Goal: Information Seeking & Learning: Check status

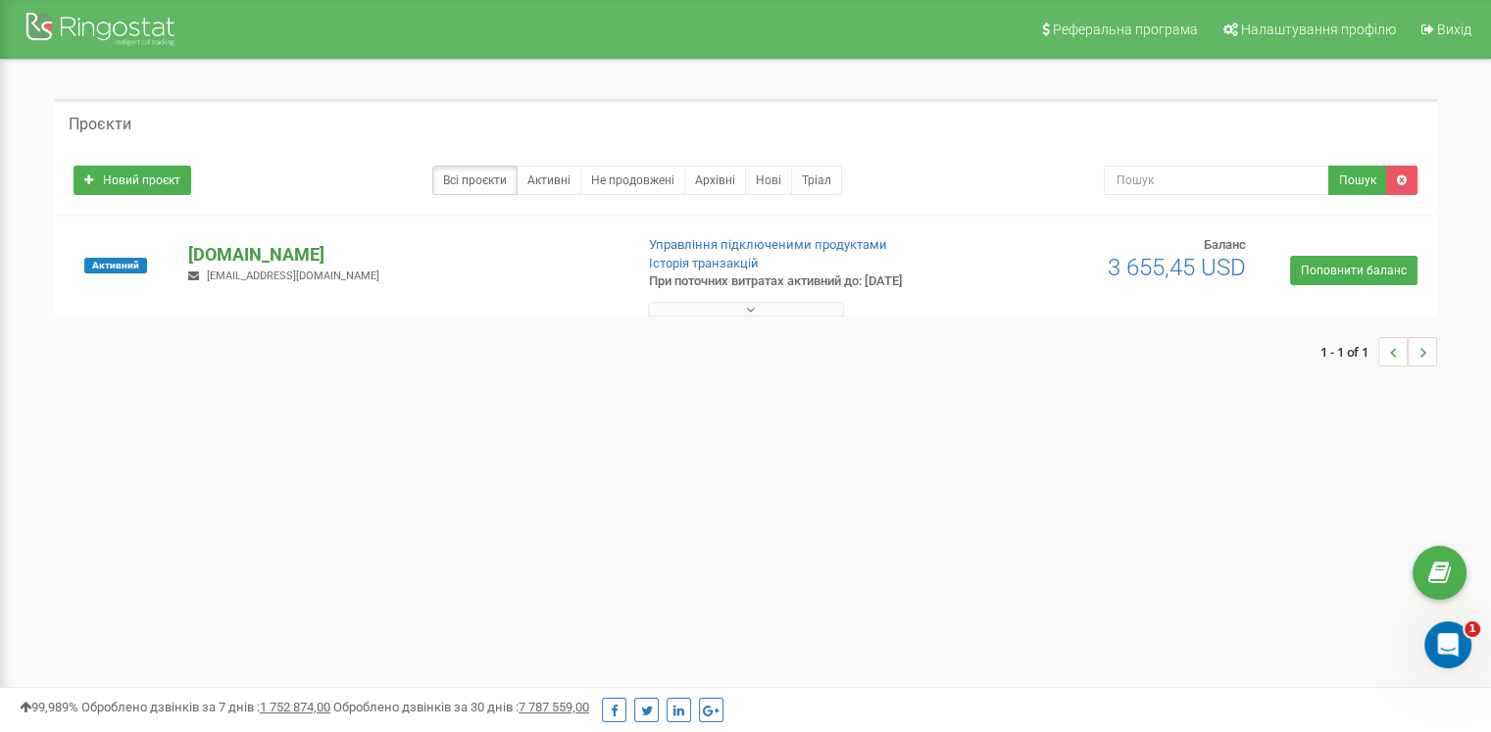
click at [228, 253] on p "[DOMAIN_NAME]" at bounding box center [402, 254] width 428 height 25
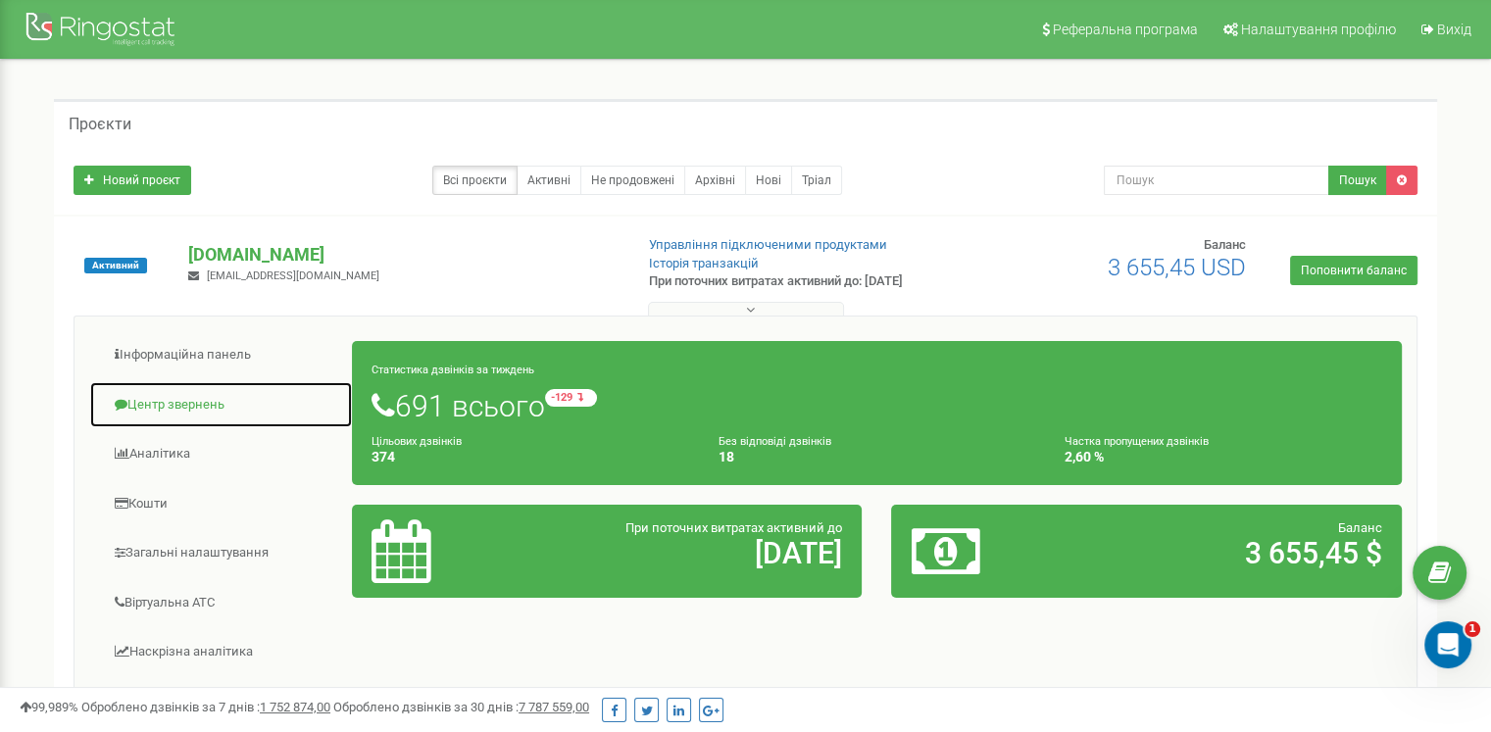
click at [149, 410] on link "Центр звернень" at bounding box center [221, 405] width 264 height 48
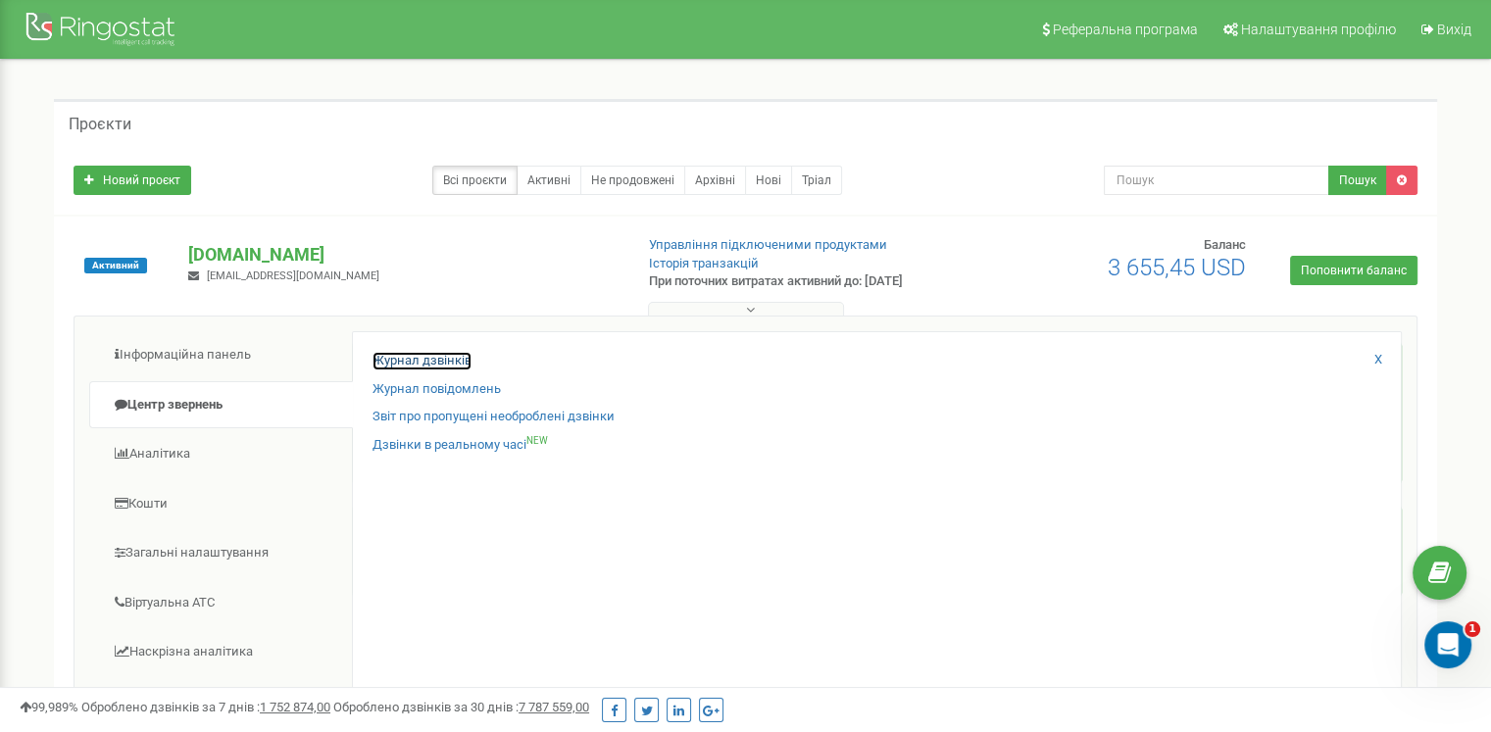
click at [451, 358] on link "Журнал дзвінків" at bounding box center [422, 361] width 99 height 19
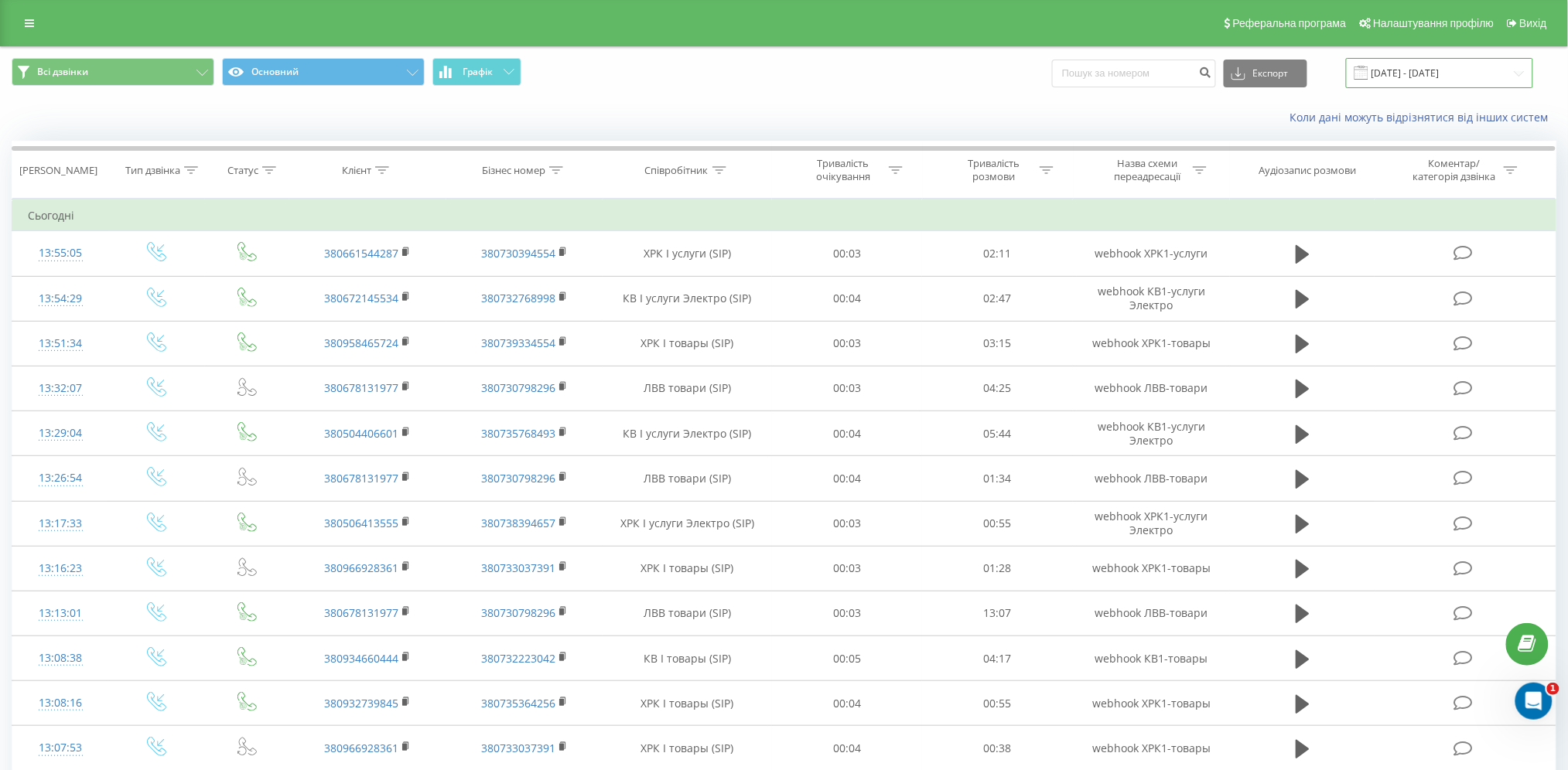
click at [1448, 78] on input "21.07.2025 - 21.08.2025" at bounding box center [1439, 73] width 187 height 30
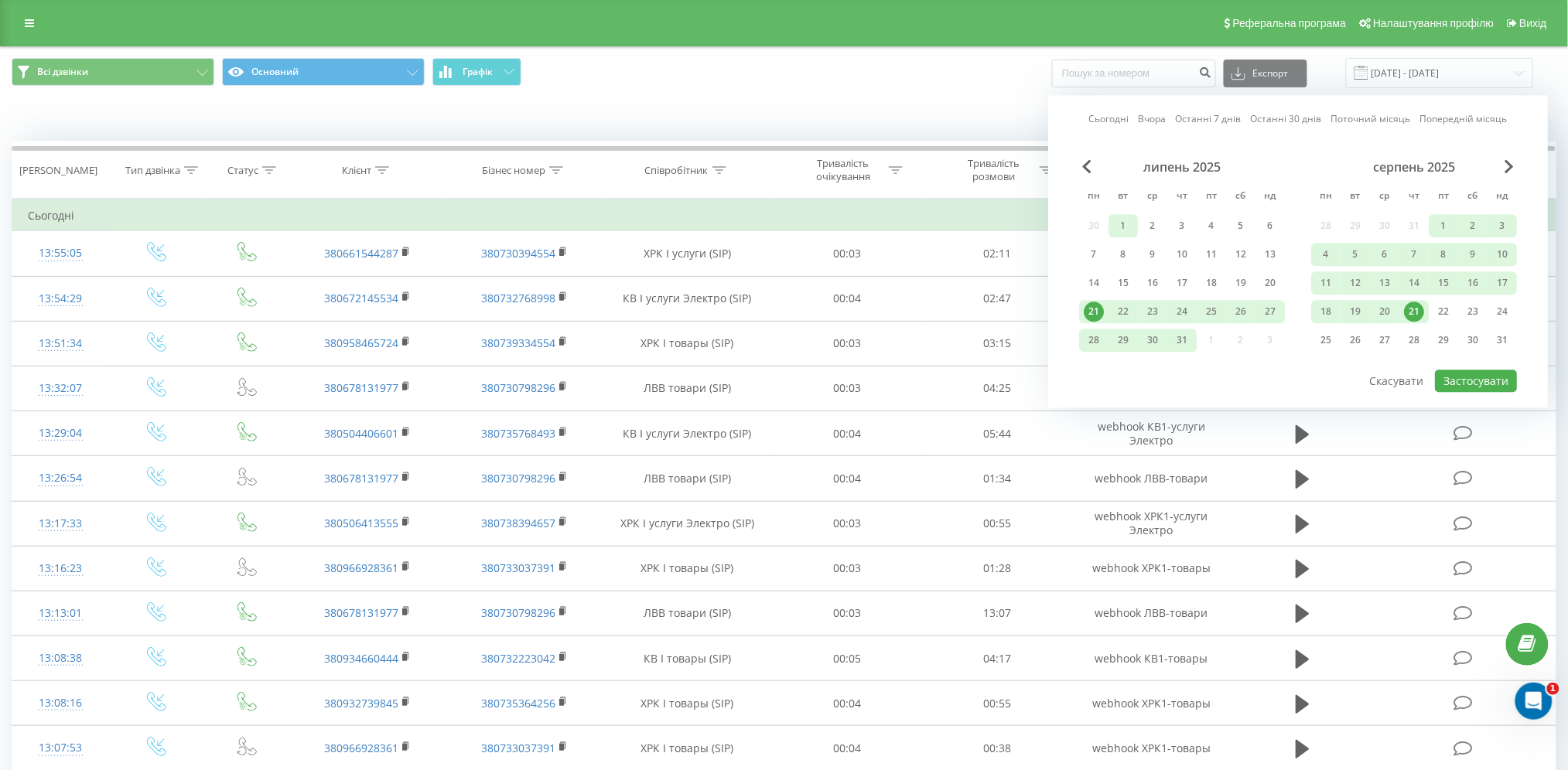
click at [1117, 224] on div "1" at bounding box center [1123, 226] width 20 height 20
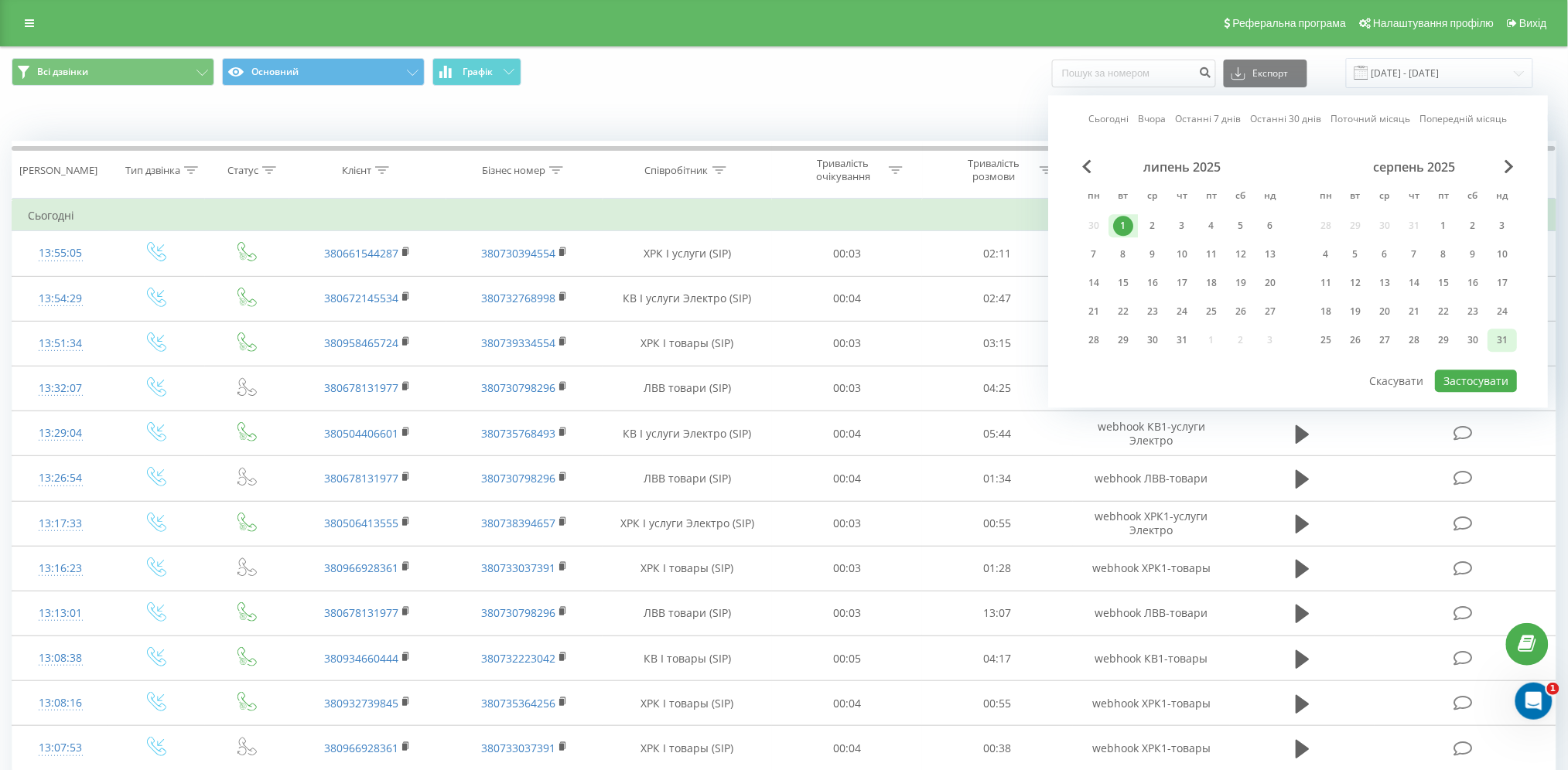
click at [1504, 346] on div "31" at bounding box center [1502, 340] width 20 height 20
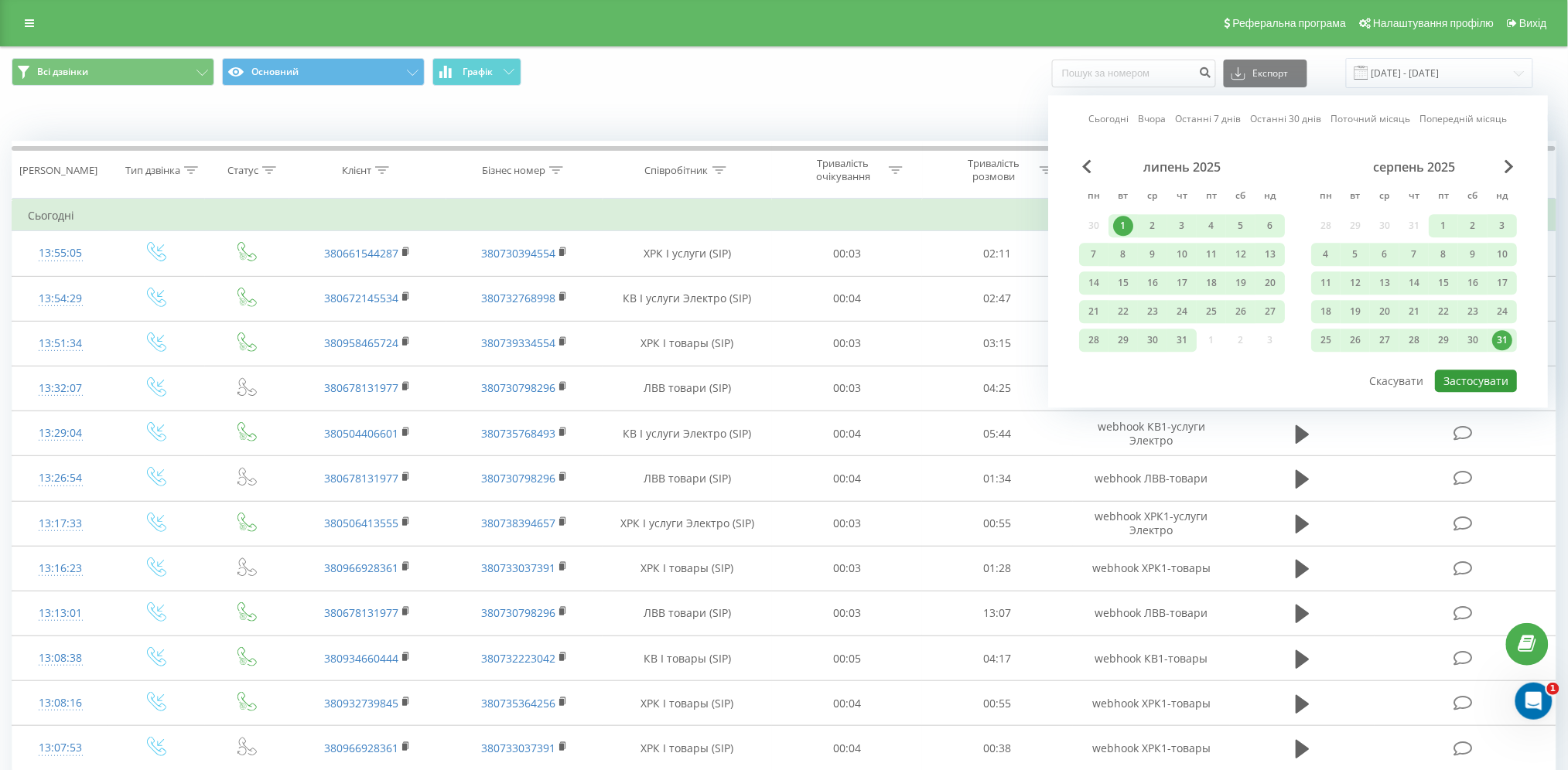
click at [1487, 375] on button "Застосувати" at bounding box center [1476, 381] width 82 height 22
type input "01.07.2025 - 31.08.2025"
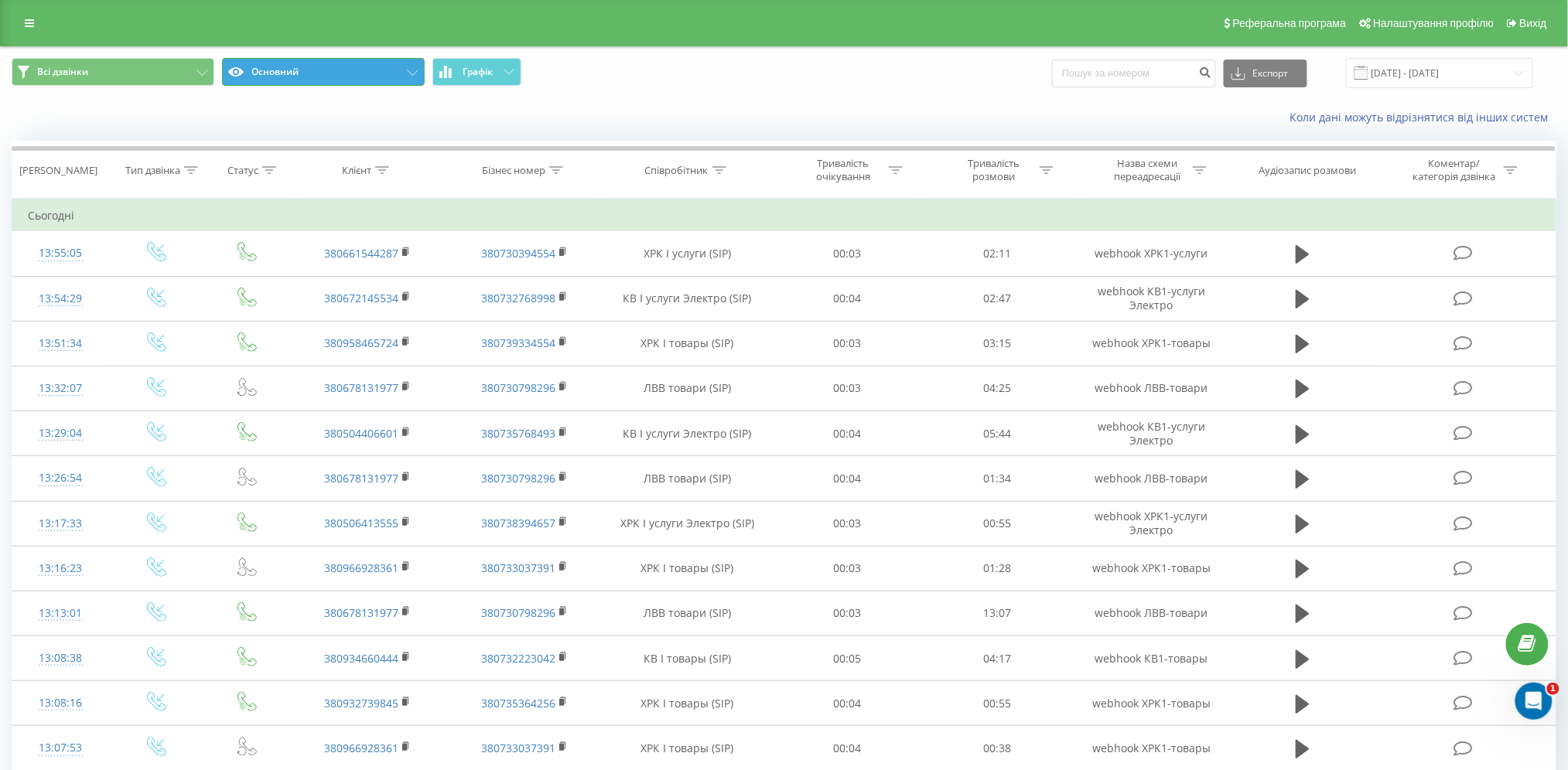
click at [318, 66] on button "Основний" at bounding box center [323, 72] width 203 height 28
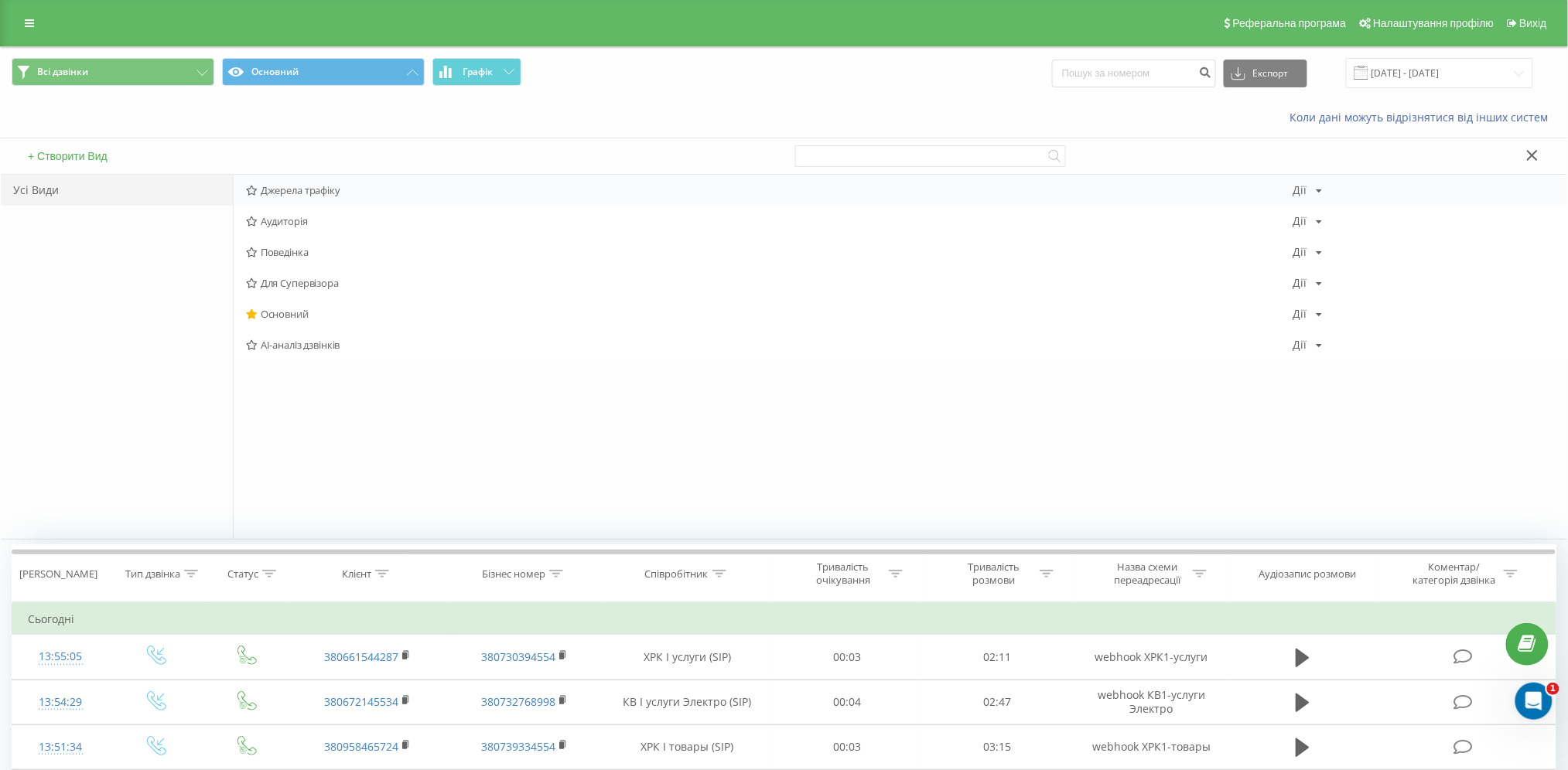
click at [333, 191] on span "Джерела трафіку" at bounding box center [769, 190] width 1047 height 11
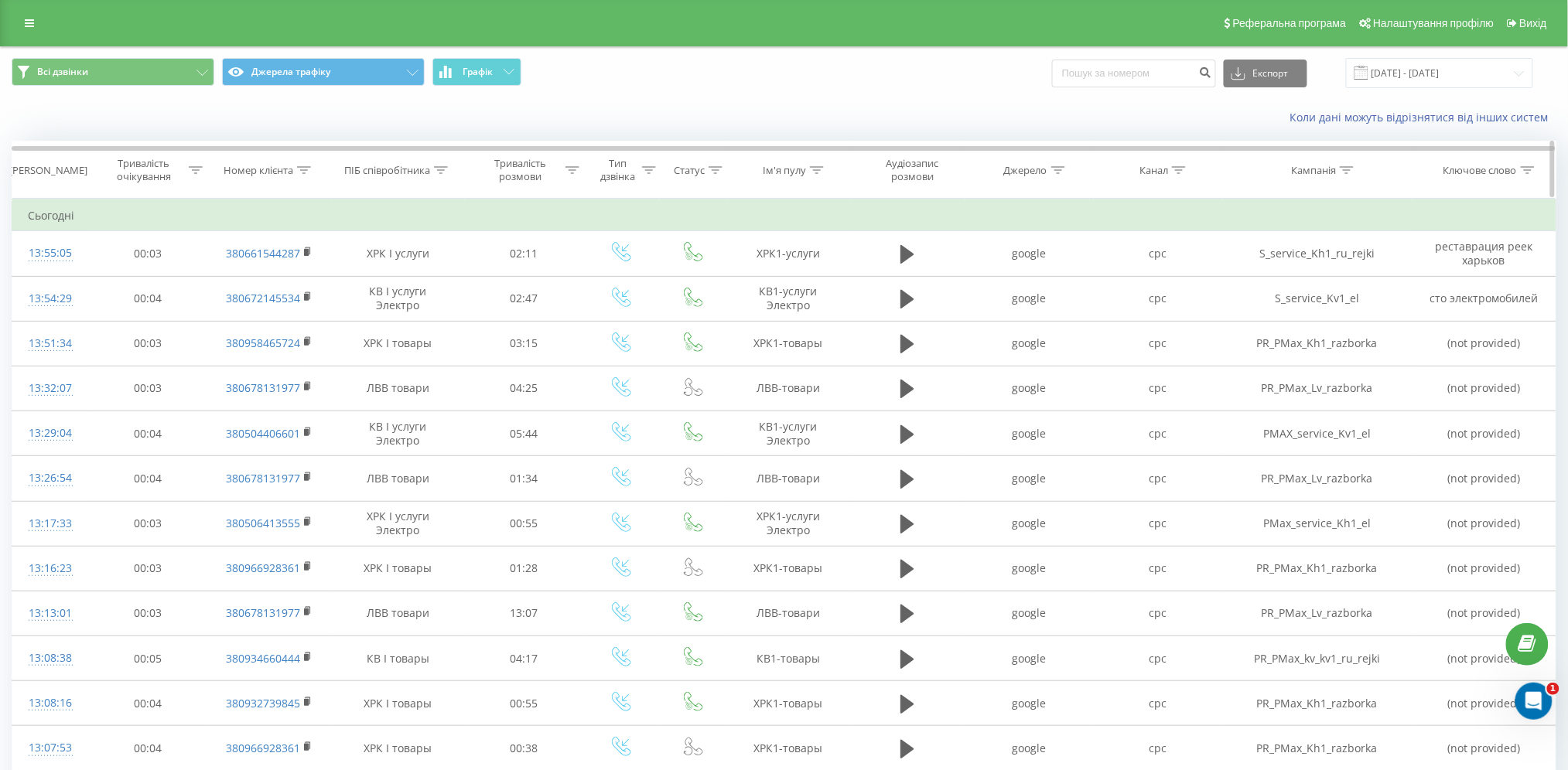
click at [1351, 174] on icon at bounding box center [1347, 170] width 14 height 8
click at [1315, 278] on input "text" at bounding box center [1317, 281] width 137 height 27
type input "ы"
click at [1360, 311] on span "OK" at bounding box center [1349, 311] width 43 height 24
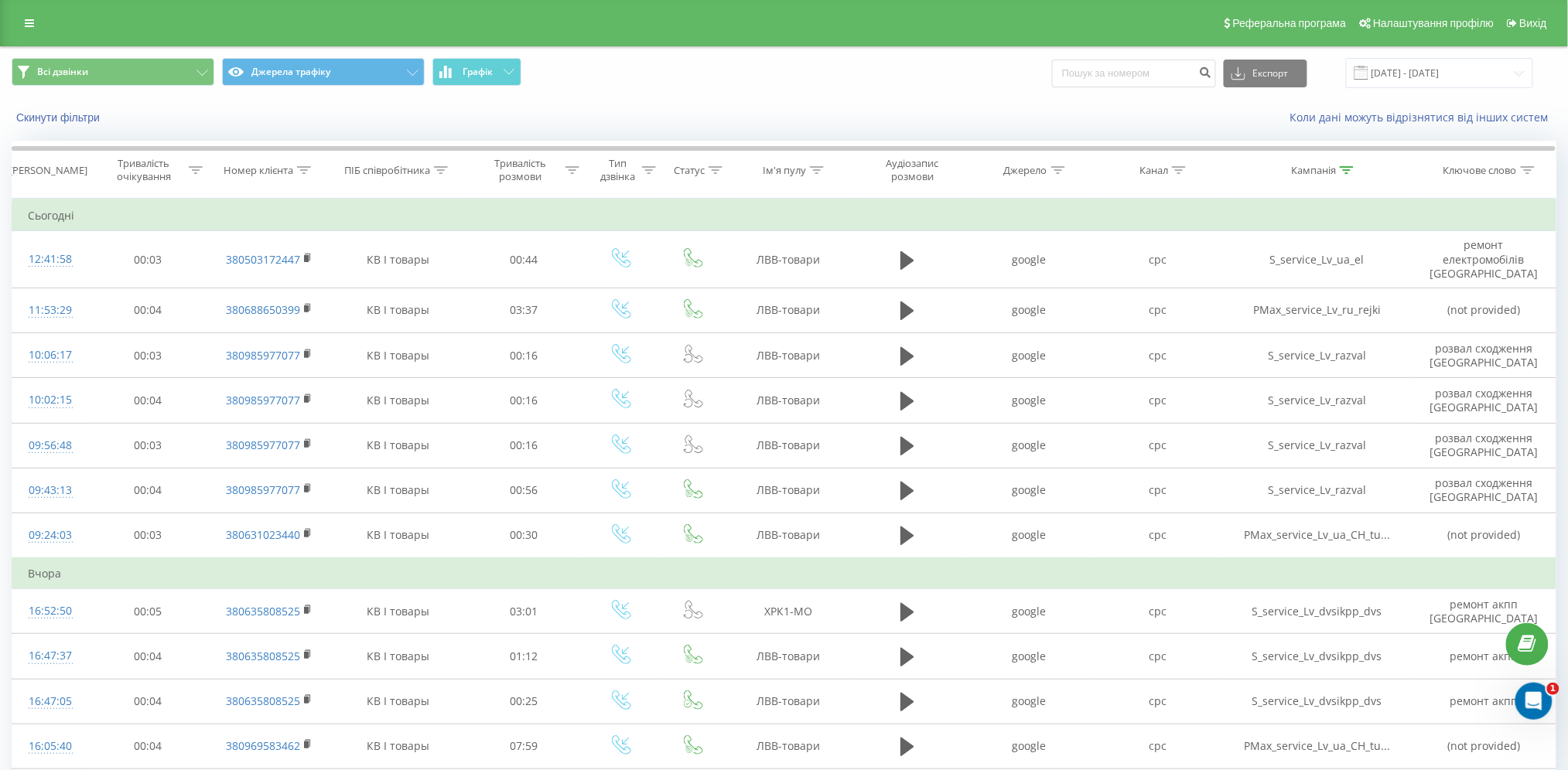
scroll to position [6, 0]
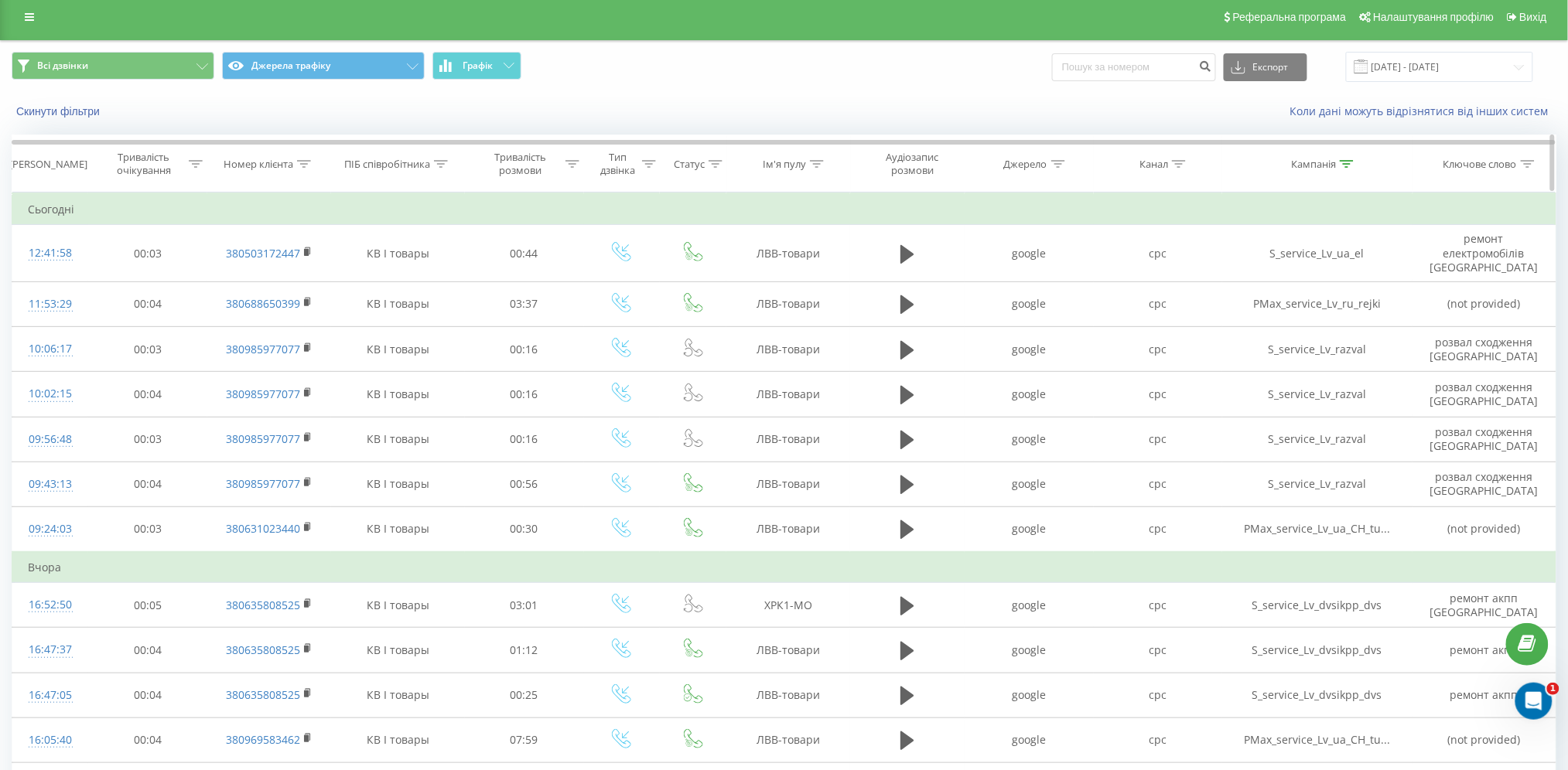
click at [1345, 158] on div at bounding box center [1347, 164] width 14 height 13
click at [1303, 275] on input "service_Lv" at bounding box center [1317, 275] width 137 height 27
click at [1358, 303] on span "OK" at bounding box center [1349, 305] width 43 height 24
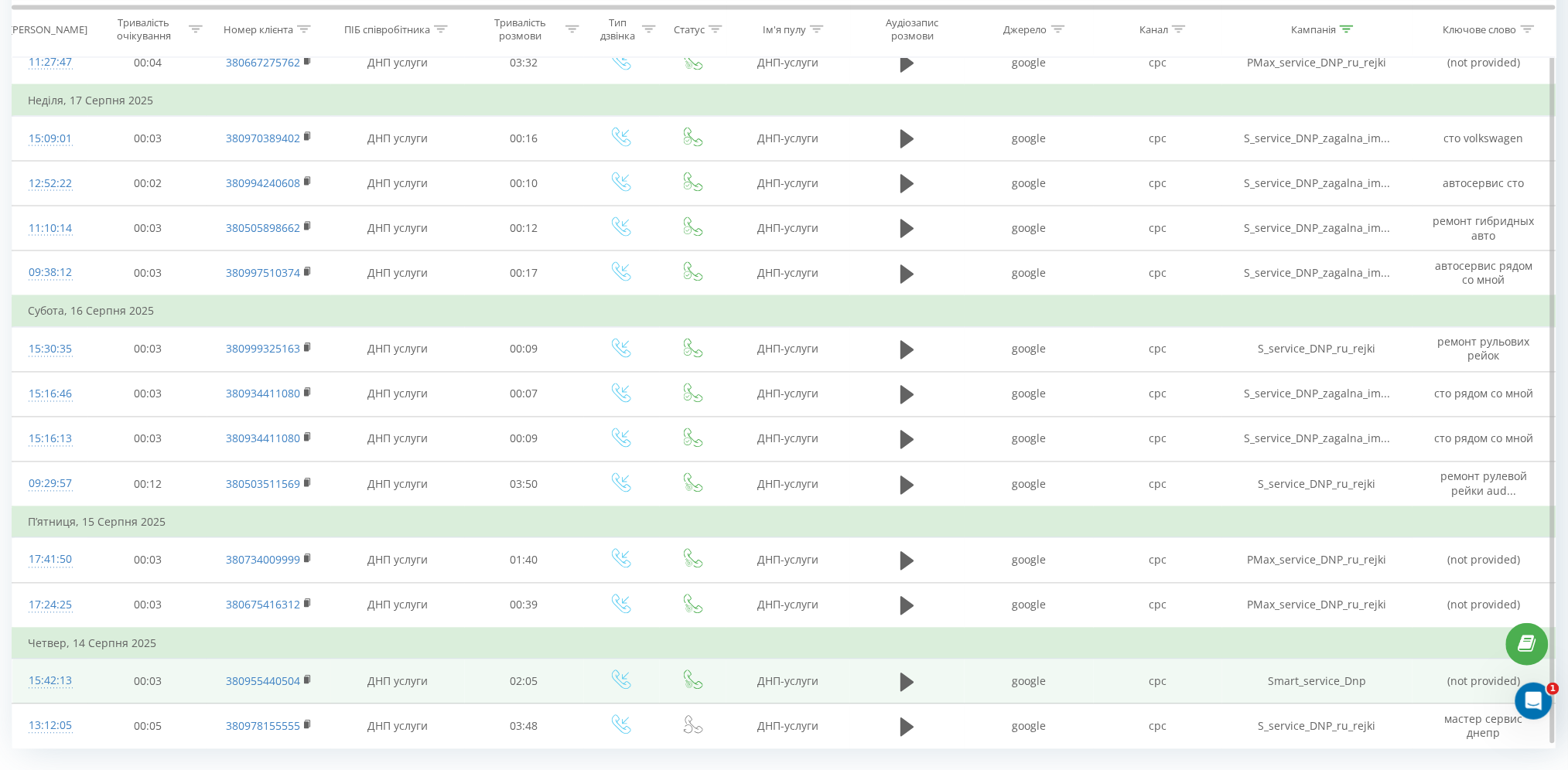
scroll to position [858, 0]
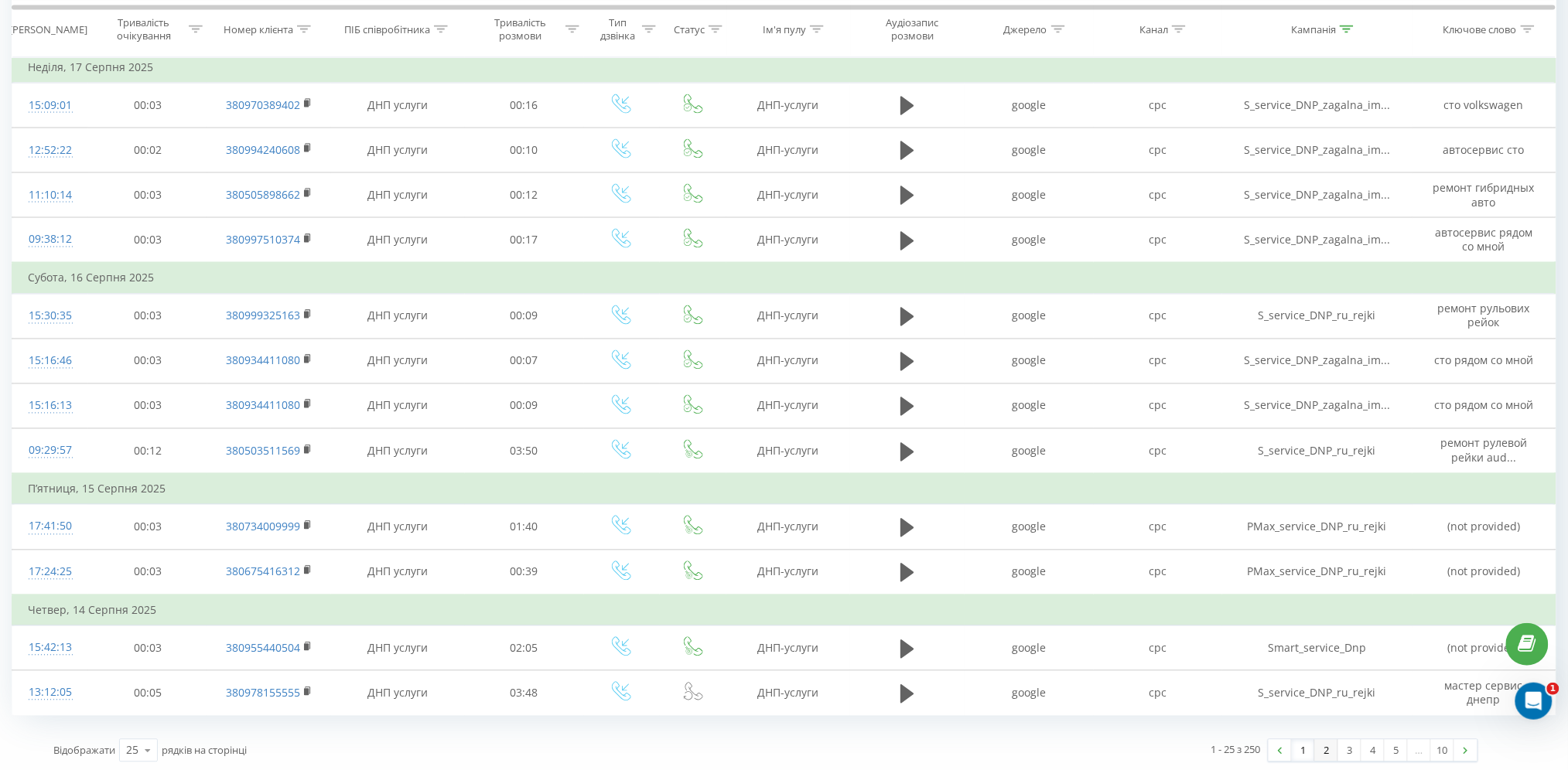
click at [1329, 750] on link "2" at bounding box center [1327, 750] width 23 height 21
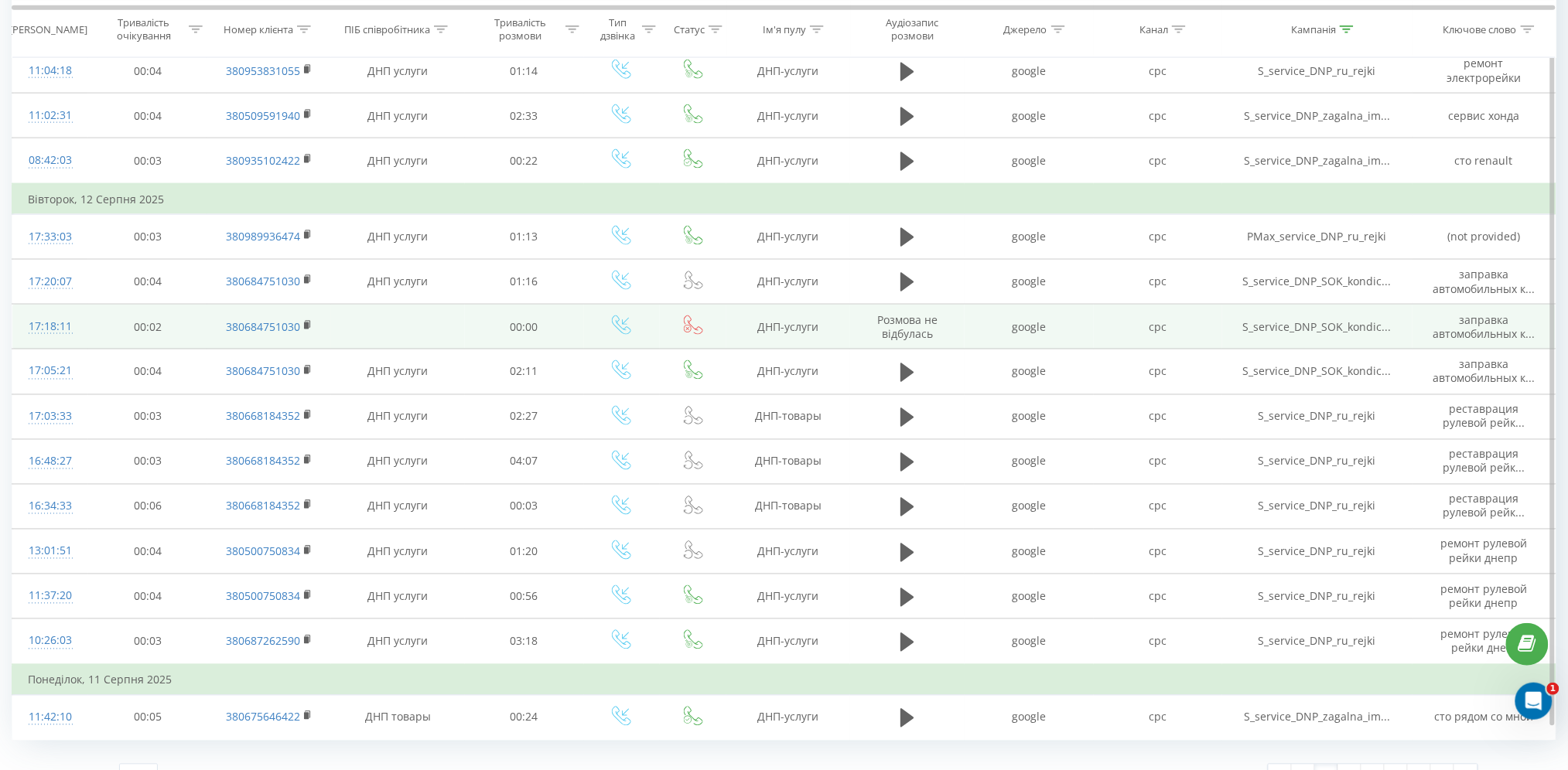
scroll to position [736, 0]
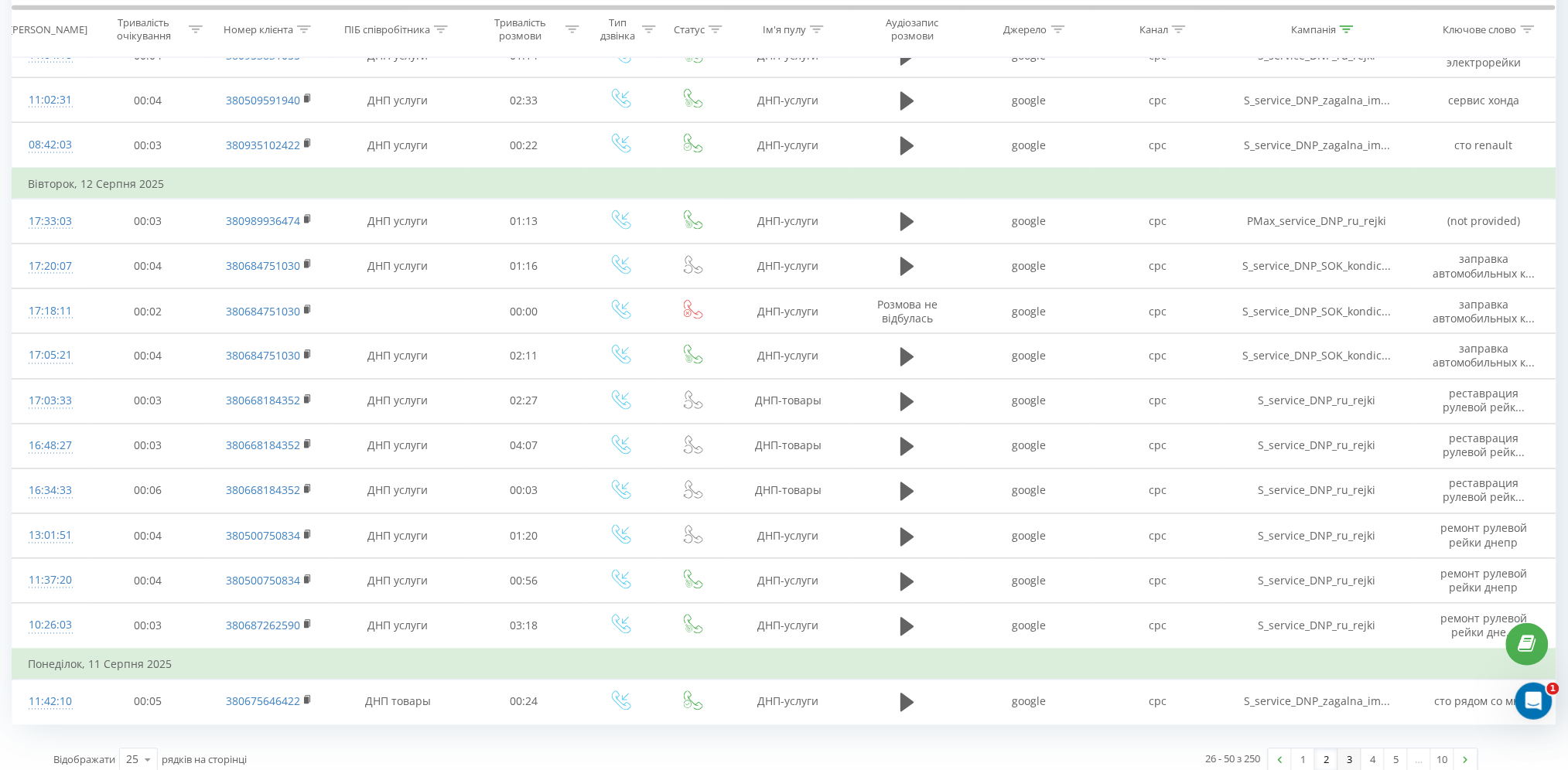
click at [1359, 756] on link "3" at bounding box center [1349, 760] width 23 height 21
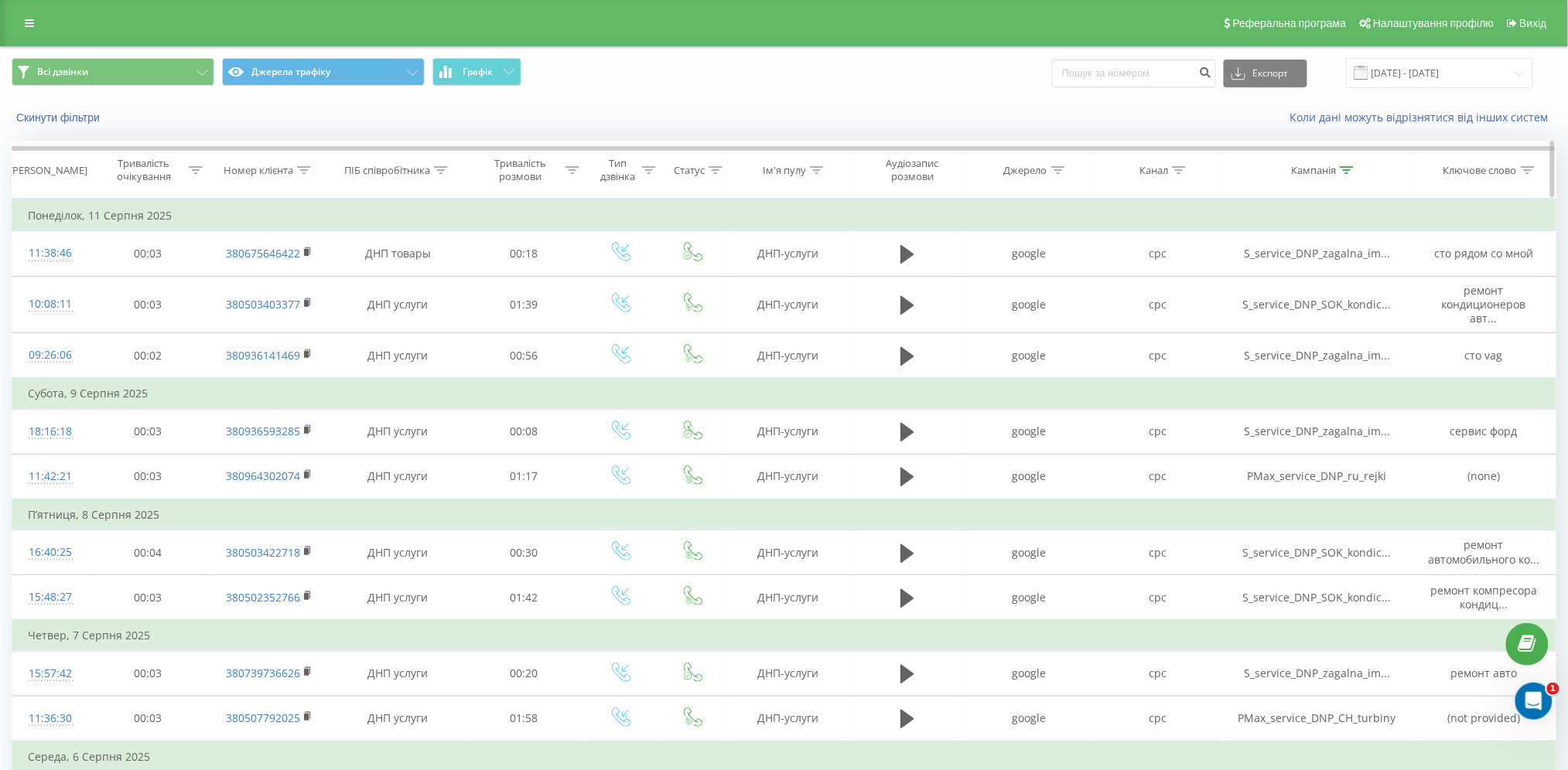
click at [1344, 164] on div at bounding box center [1347, 170] width 14 height 13
drag, startPoint x: 1300, startPoint y: 283, endPoint x: 1289, endPoint y: 283, distance: 11.0
click at [1289, 283] on input "service_Dnp" at bounding box center [1317, 281] width 137 height 27
click at [1354, 316] on span "OK" at bounding box center [1349, 311] width 43 height 24
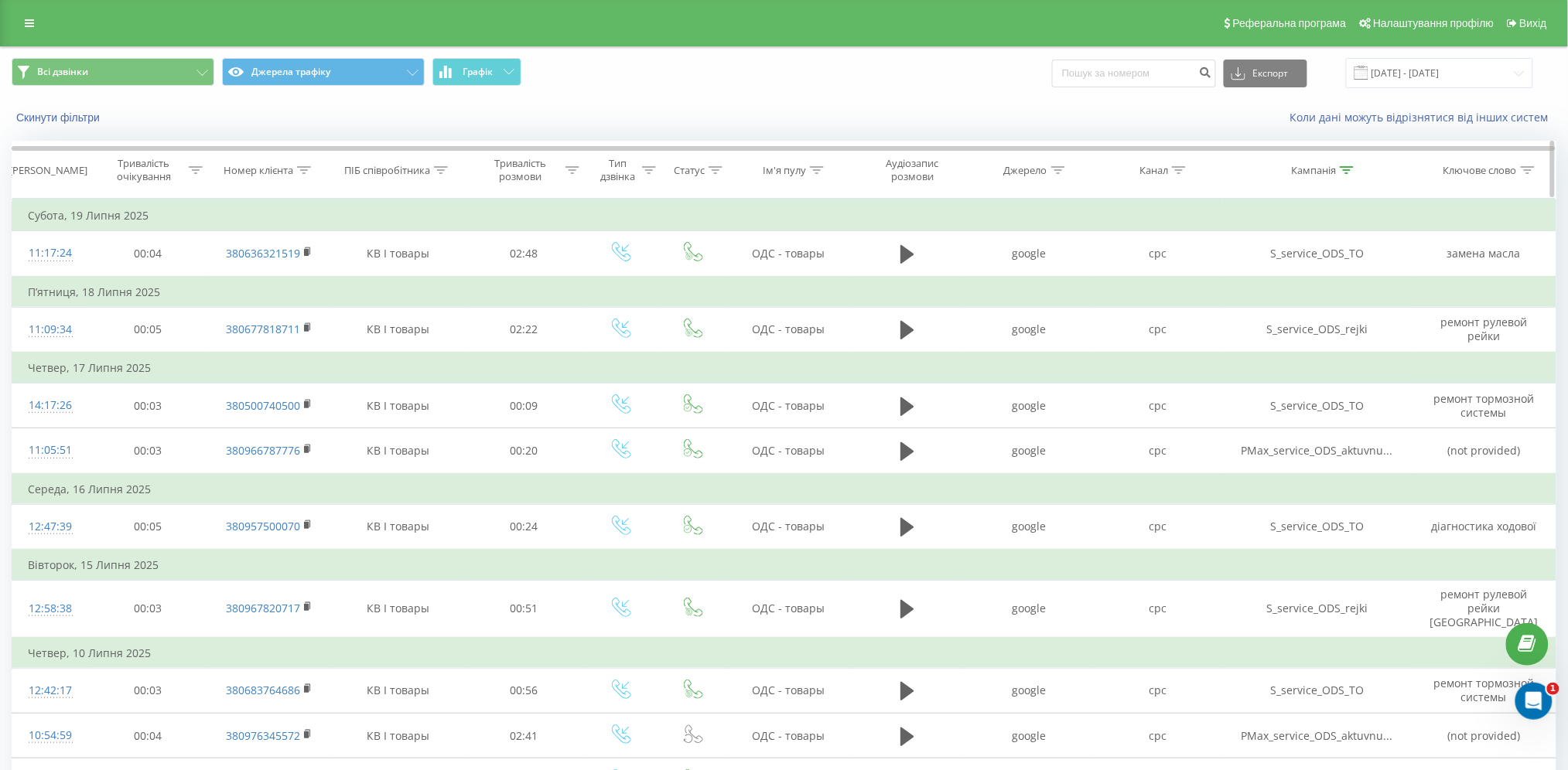
click at [1351, 168] on icon at bounding box center [1347, 170] width 14 height 8
drag, startPoint x: 1323, startPoint y: 284, endPoint x: 1285, endPoint y: 290, distance: 38.5
click at [1285, 290] on input "service_ods" at bounding box center [1317, 281] width 137 height 27
click at [1375, 314] on button "OK" at bounding box center [1350, 312] width 65 height 20
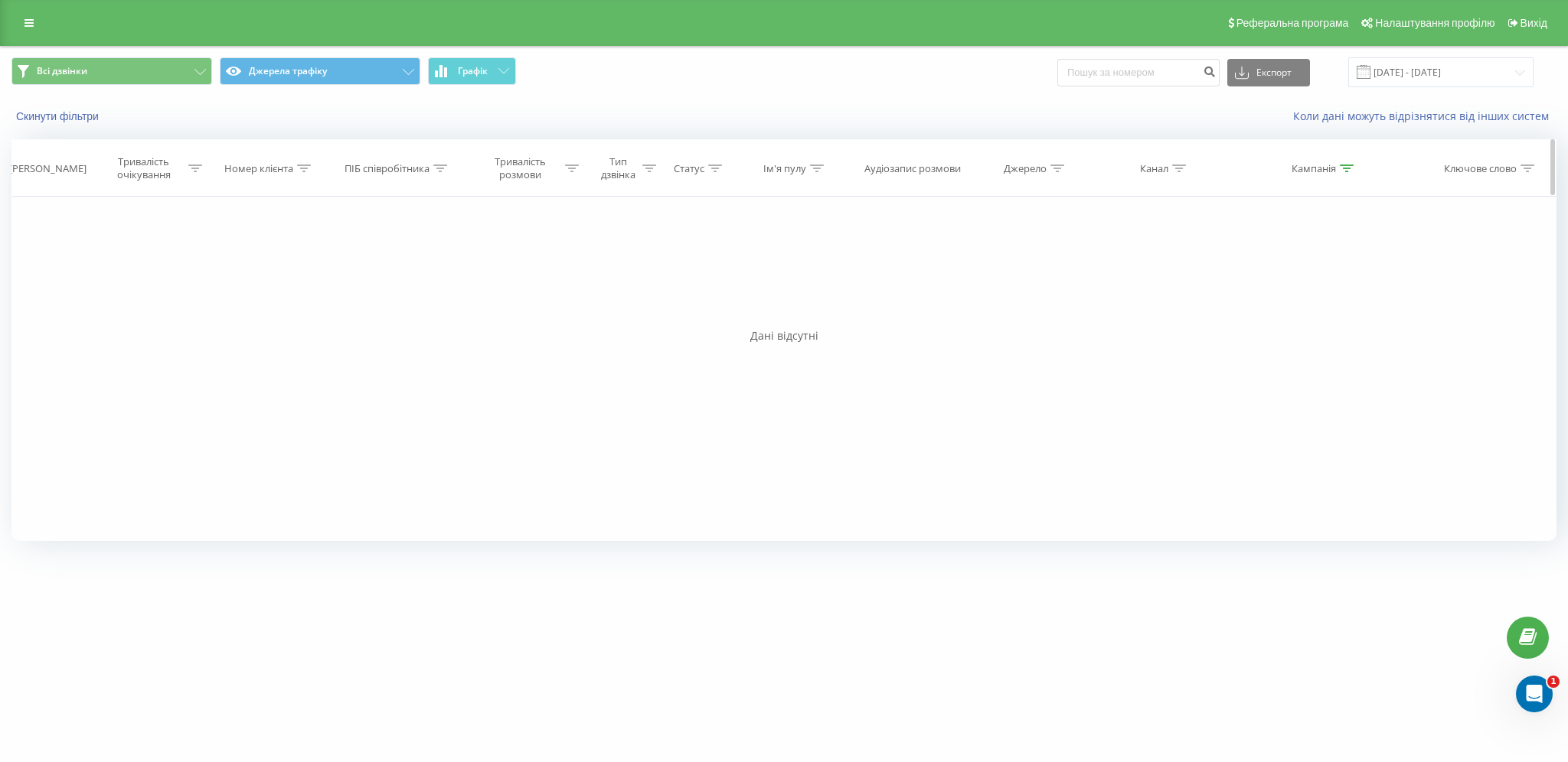
click at [1352, 162] on div at bounding box center [1347, 169] width 14 height 13
click at [1331, 285] on input "service_khrk1" at bounding box center [1317, 278] width 135 height 27
click at [1361, 310] on span "OK" at bounding box center [1350, 308] width 43 height 23
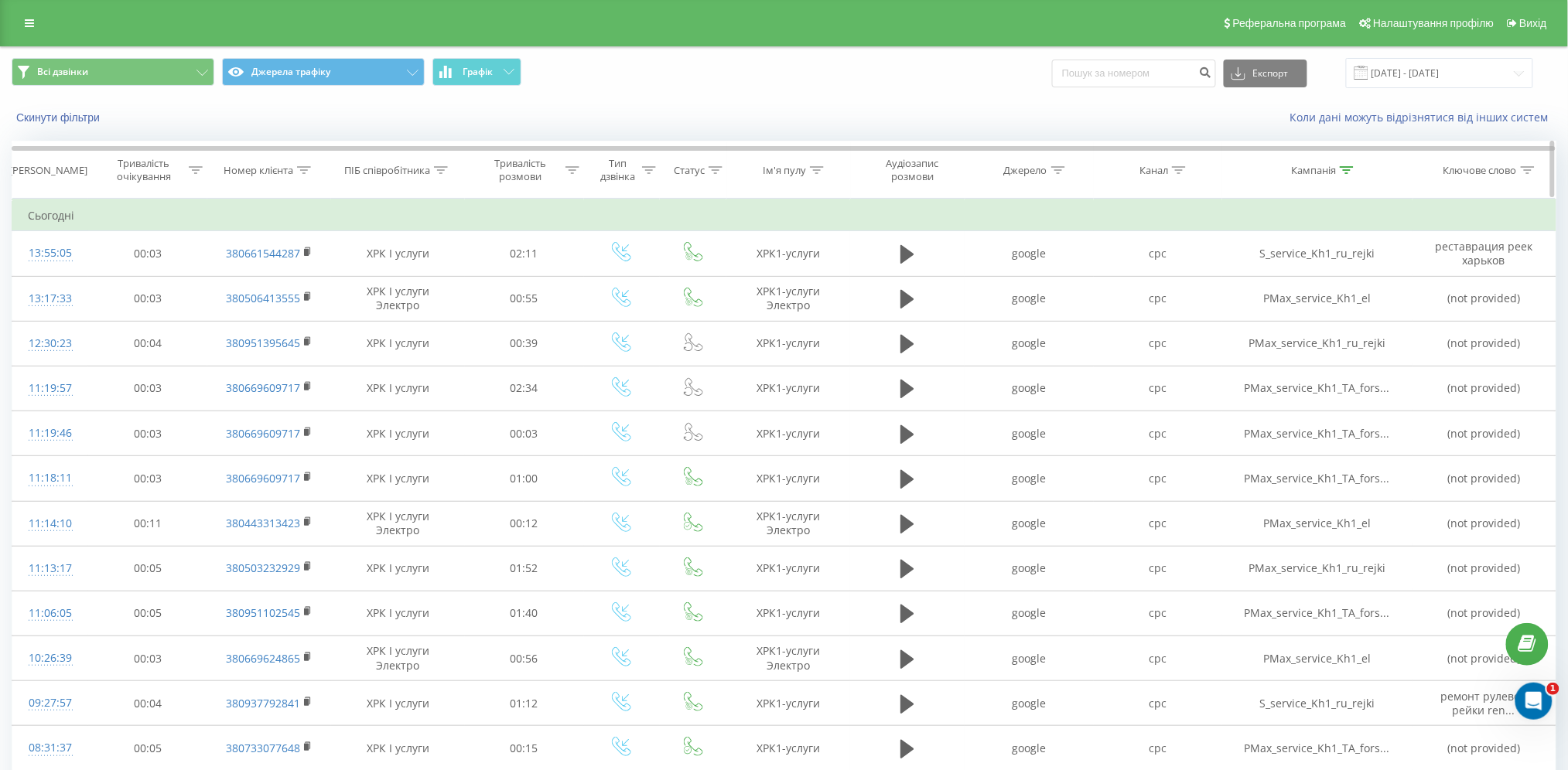
click at [1347, 165] on div at bounding box center [1347, 170] width 14 height 13
click at [1300, 285] on input "service_kh1" at bounding box center [1317, 281] width 137 height 27
click at [1357, 308] on span "OK" at bounding box center [1349, 311] width 43 height 24
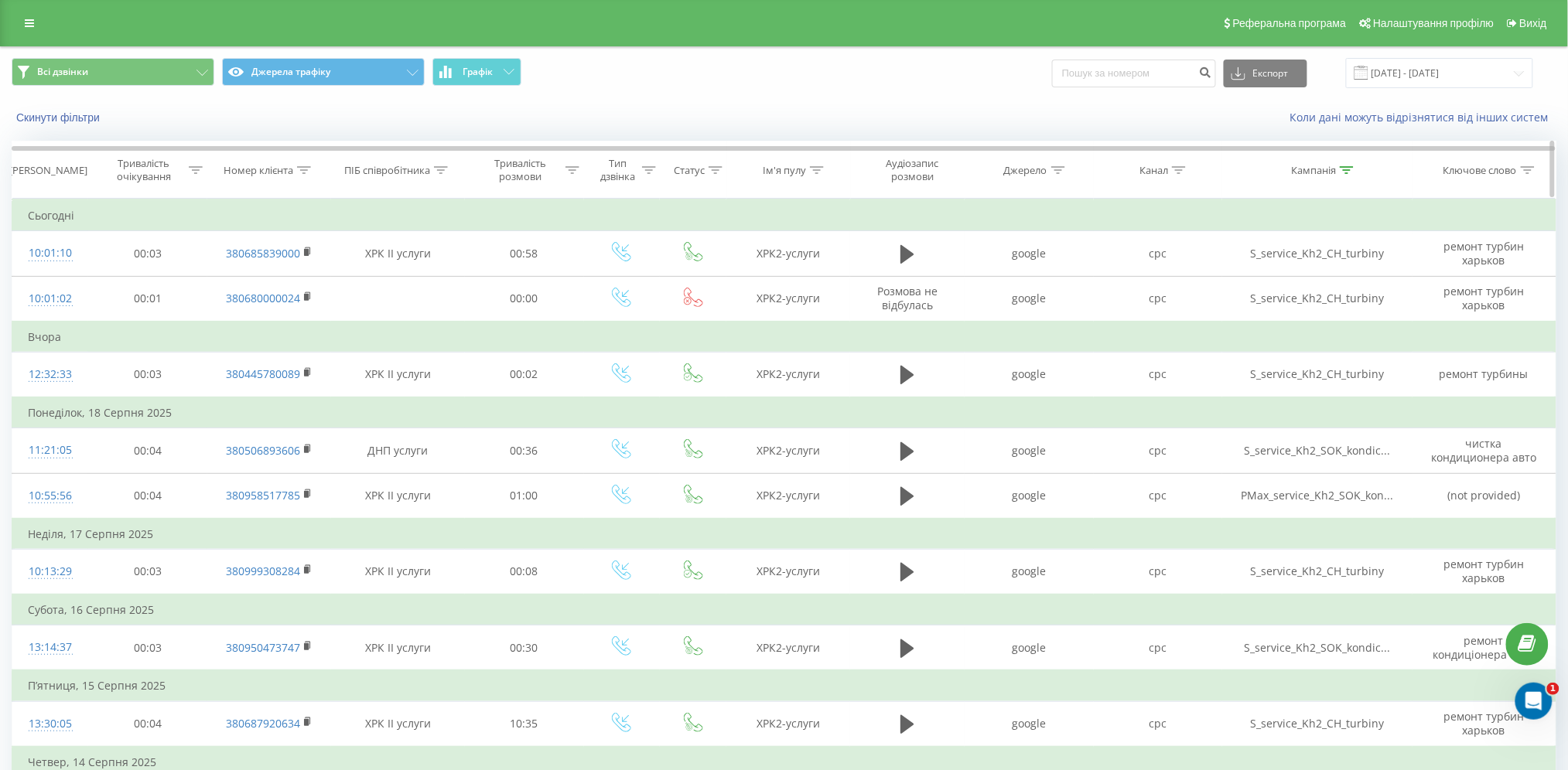
click at [1345, 170] on icon at bounding box center [1347, 170] width 14 height 8
click at [1309, 282] on input "service_kh2" at bounding box center [1317, 281] width 137 height 27
type input "service_kv1"
click at [1358, 306] on span "OK" at bounding box center [1349, 311] width 43 height 24
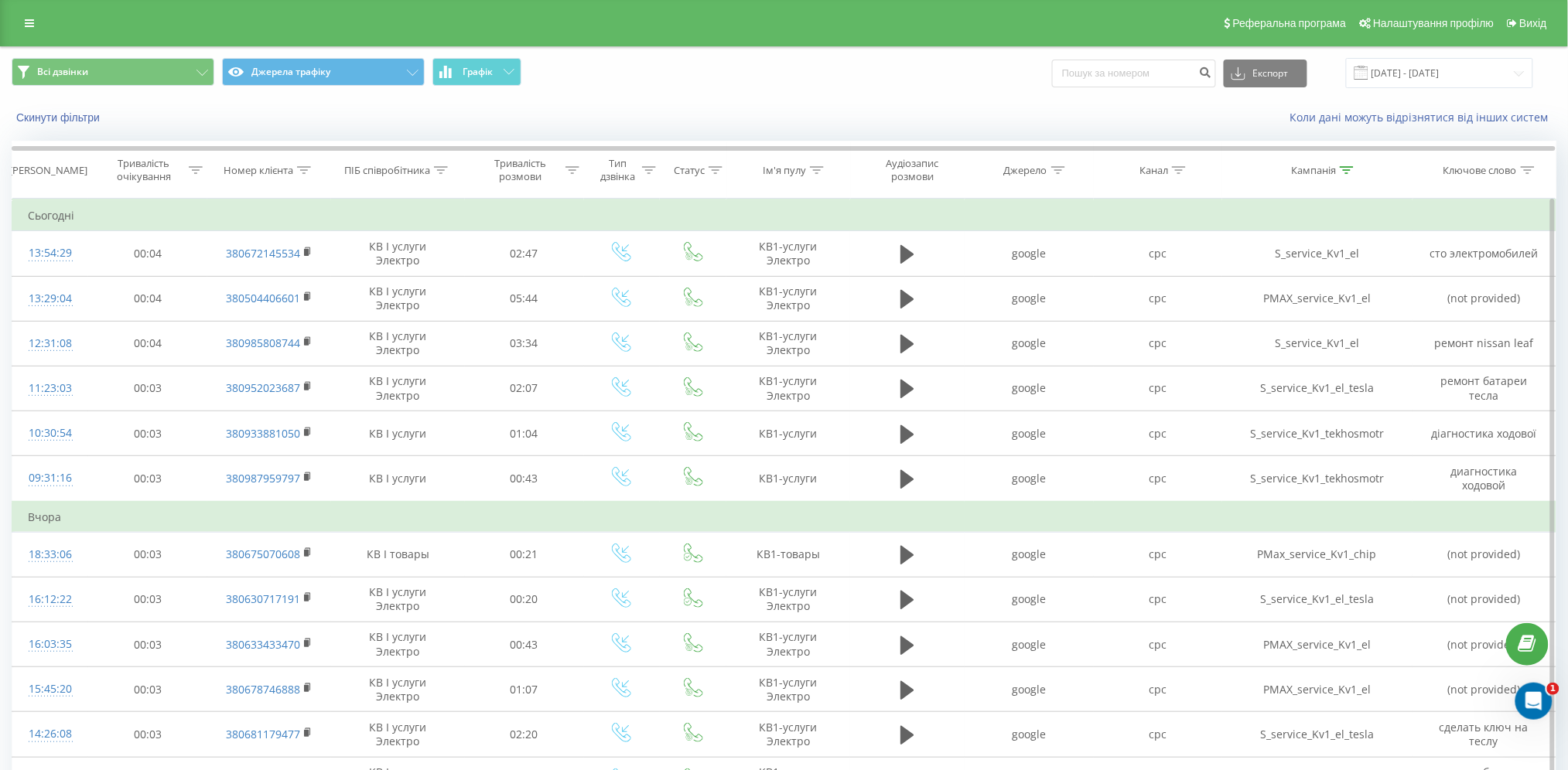
scroll to position [706, 0]
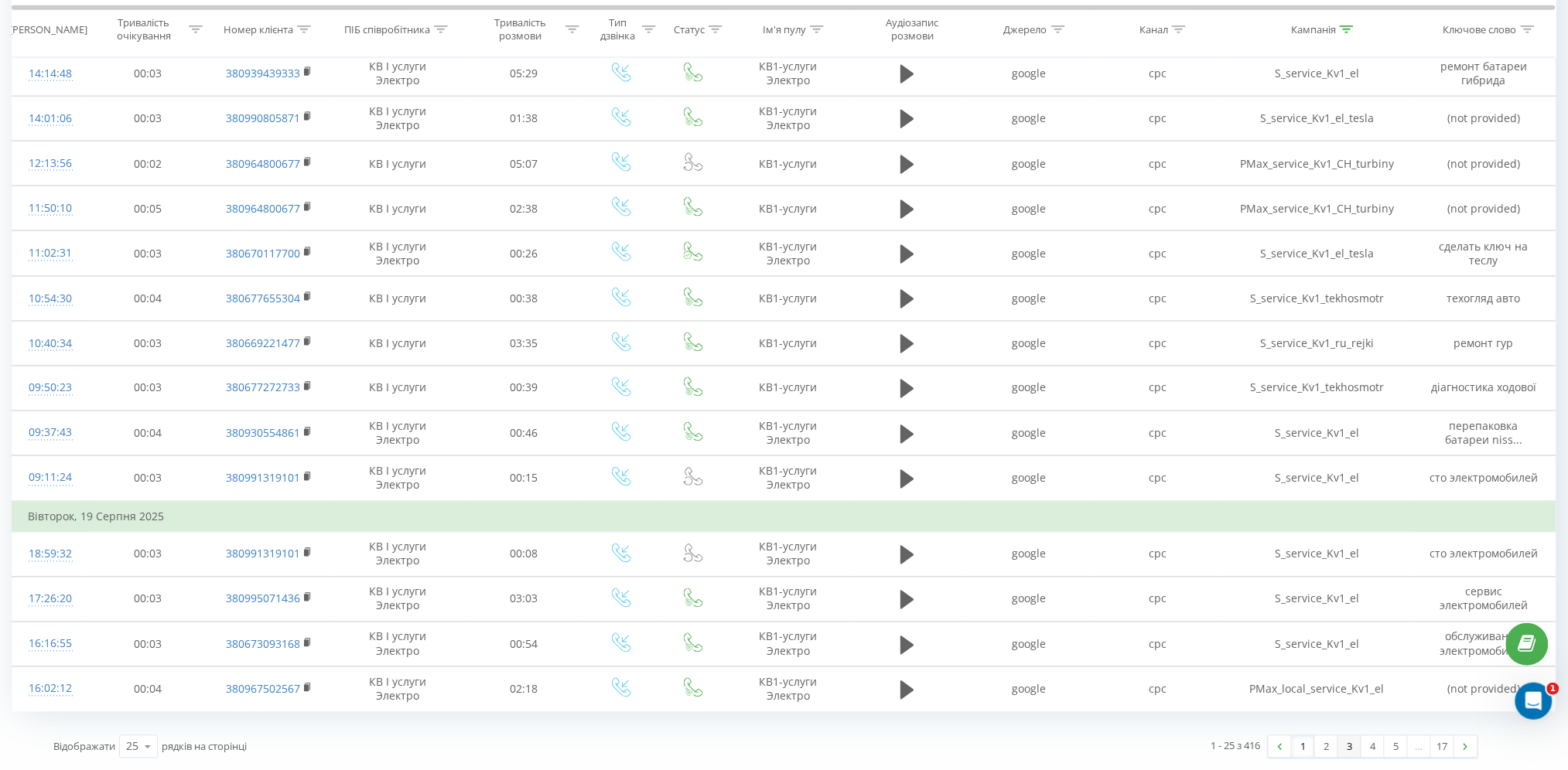
click at [1340, 749] on link "3" at bounding box center [1349, 746] width 23 height 21
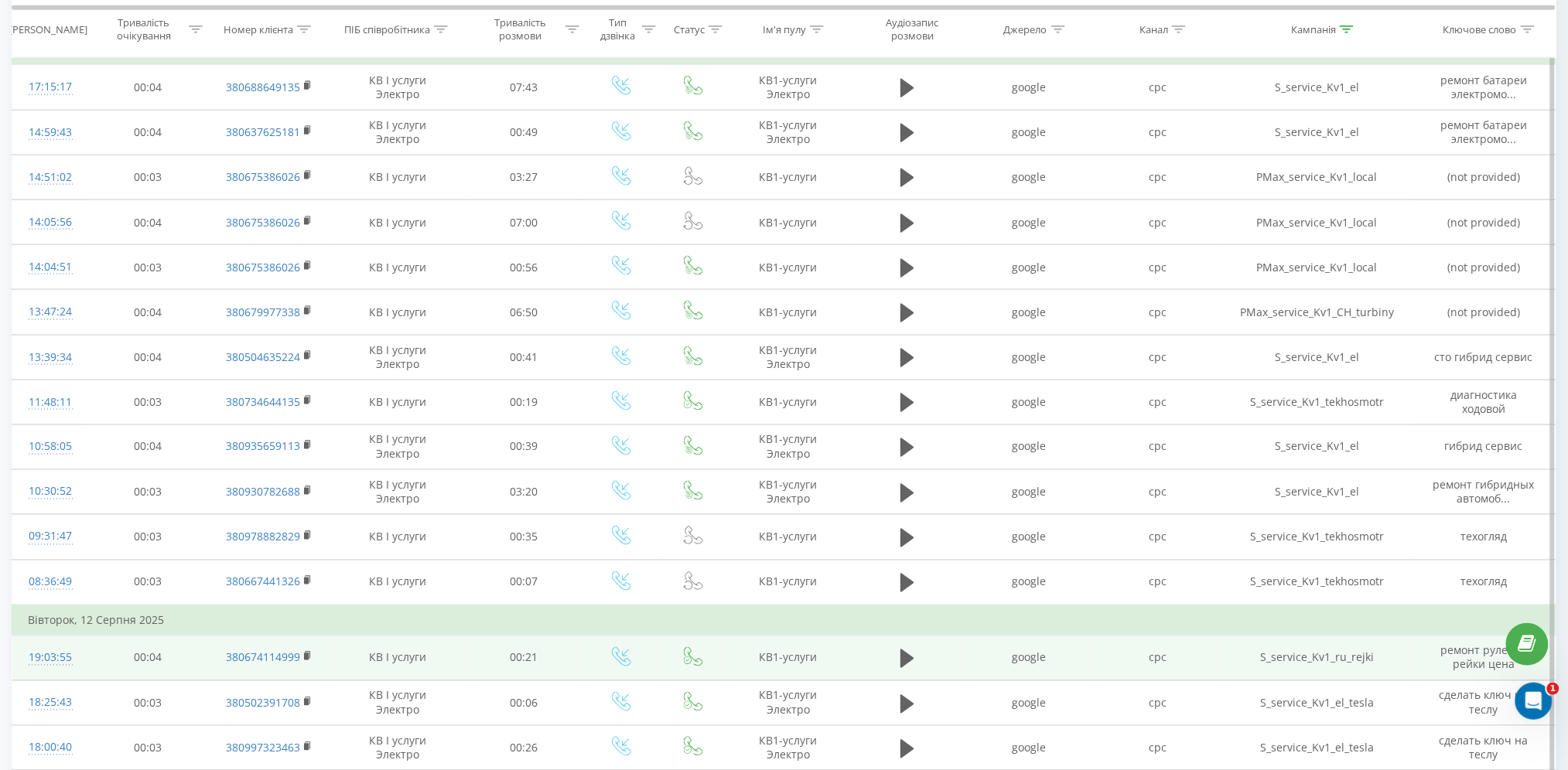
scroll to position [736, 0]
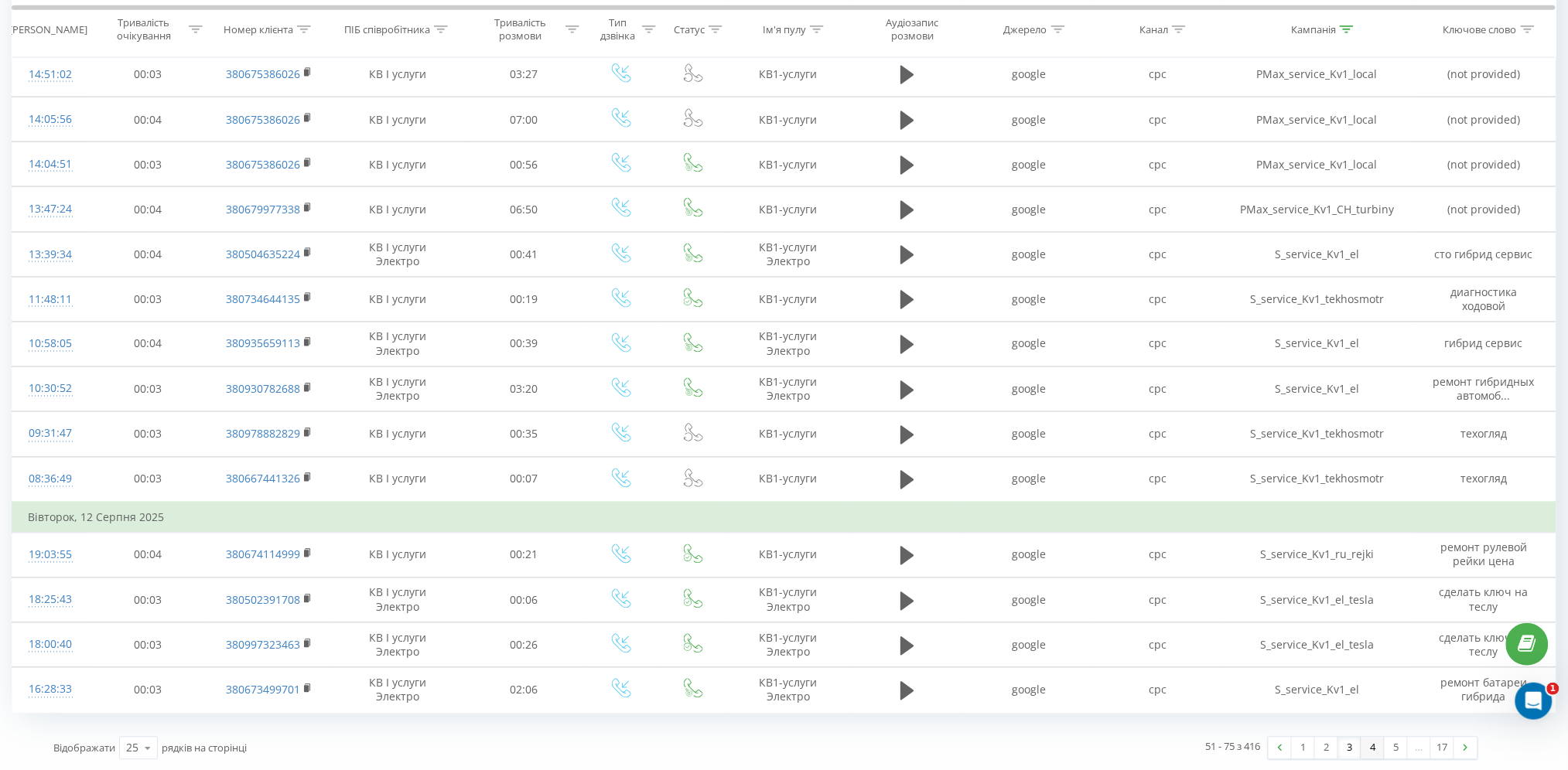
click at [1367, 746] on link "4" at bounding box center [1373, 748] width 23 height 21
